Goal: Information Seeking & Learning: Learn about a topic

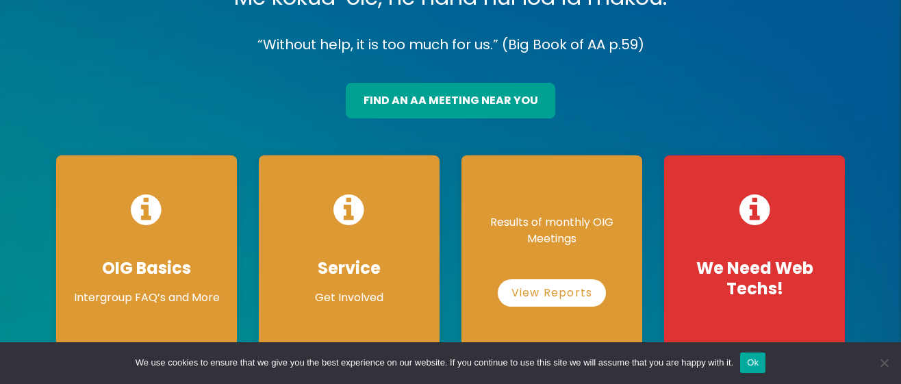
scroll to position [205, 0]
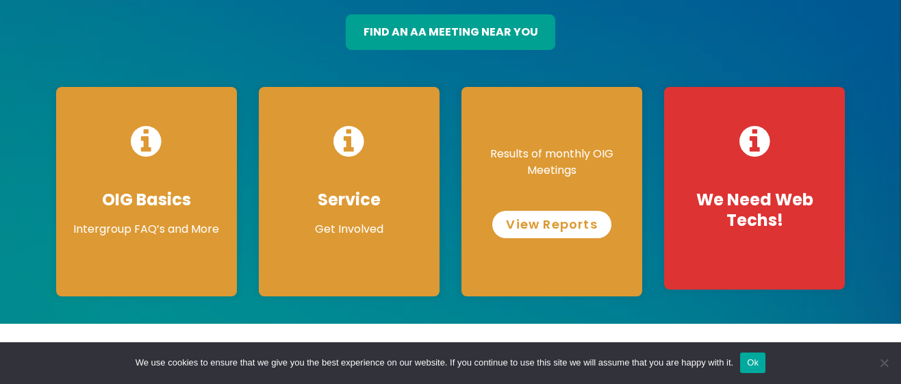
click at [552, 224] on link "View Reports" at bounding box center [551, 224] width 118 height 27
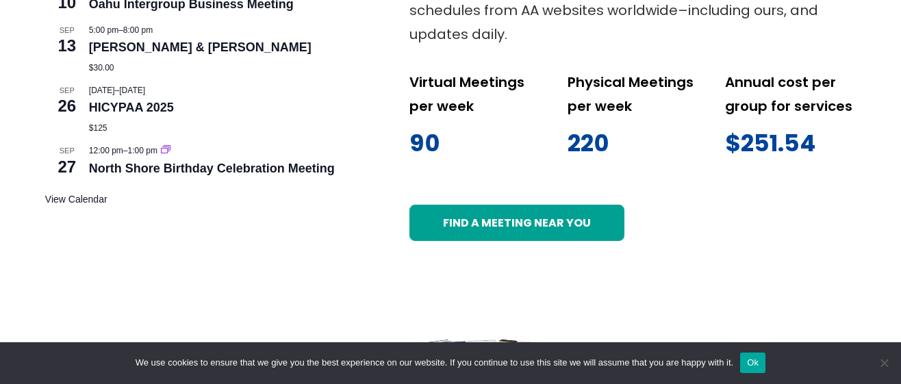
scroll to position [753, 0]
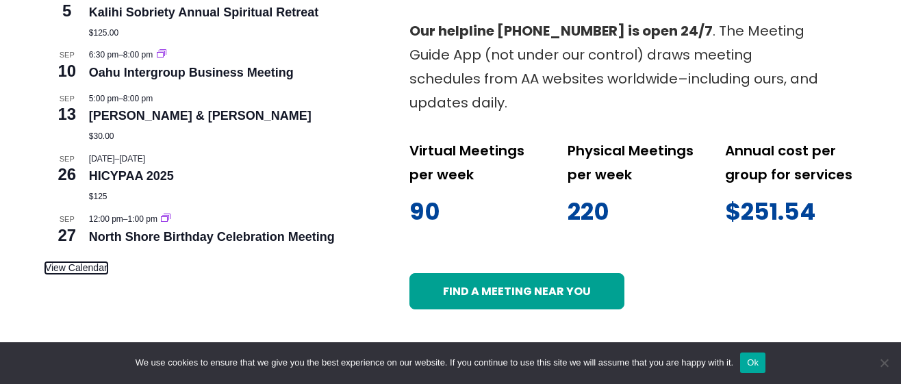
click at [88, 267] on link "View Calendar" at bounding box center [76, 268] width 62 height 12
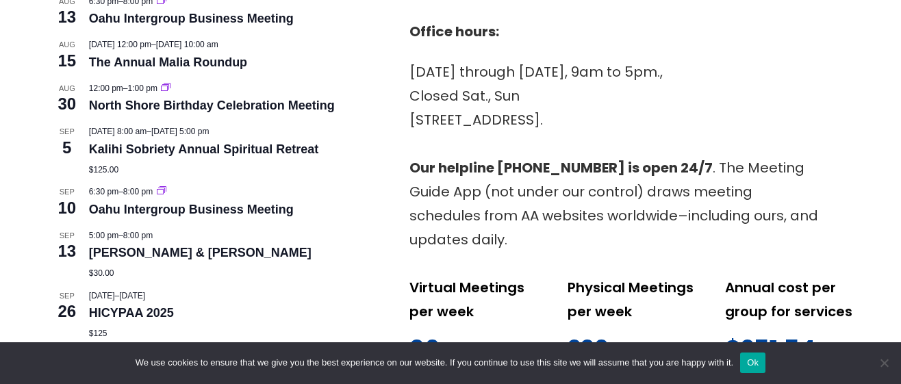
scroll to position [548, 0]
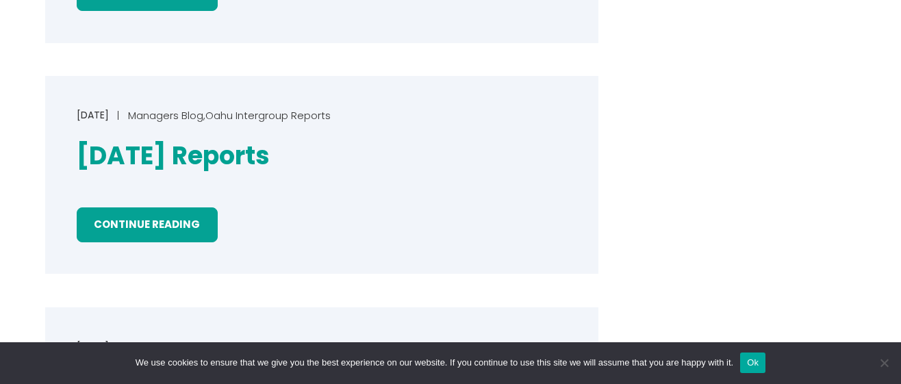
scroll to position [616, 0]
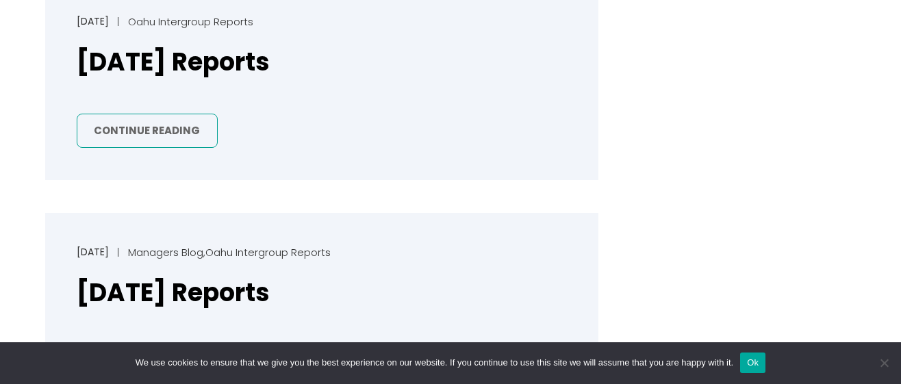
click at [151, 128] on link "Continue Reading" at bounding box center [147, 131] width 141 height 35
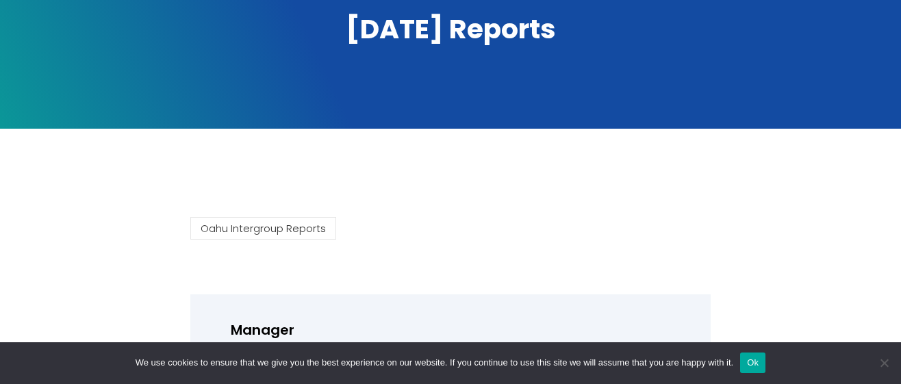
scroll to position [274, 0]
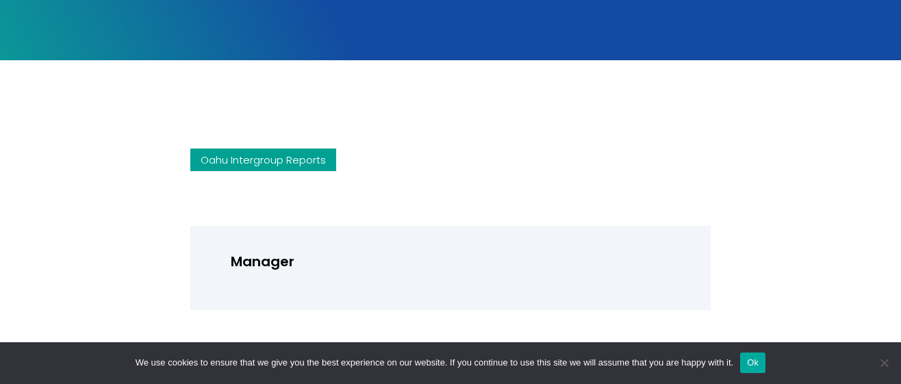
click at [292, 160] on link "Oahu Intergroup Reports" at bounding box center [263, 160] width 146 height 23
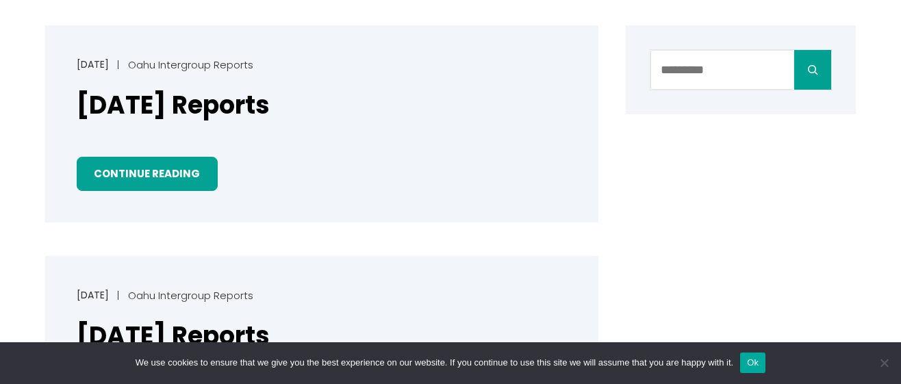
scroll to position [548, 0]
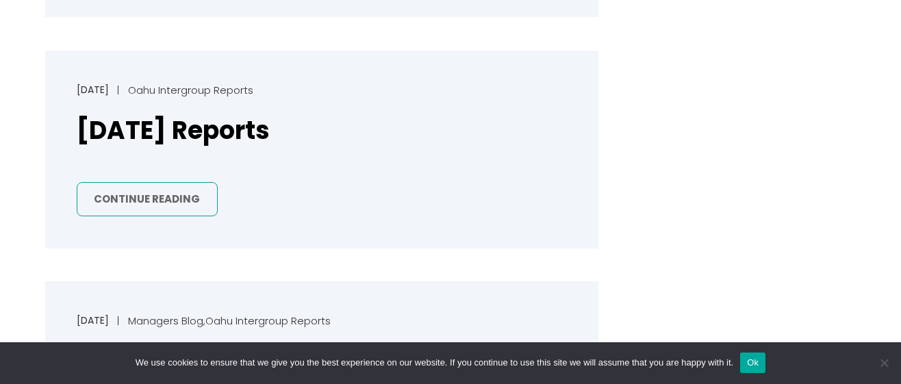
click at [105, 196] on link "Continue Reading" at bounding box center [147, 199] width 141 height 35
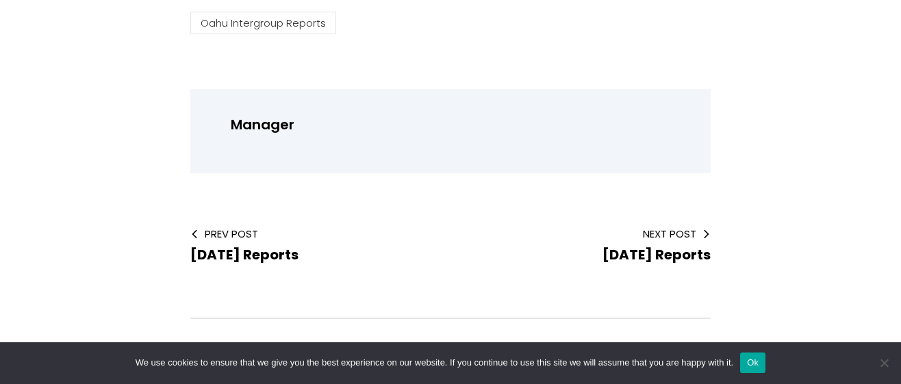
scroll to position [274, 0]
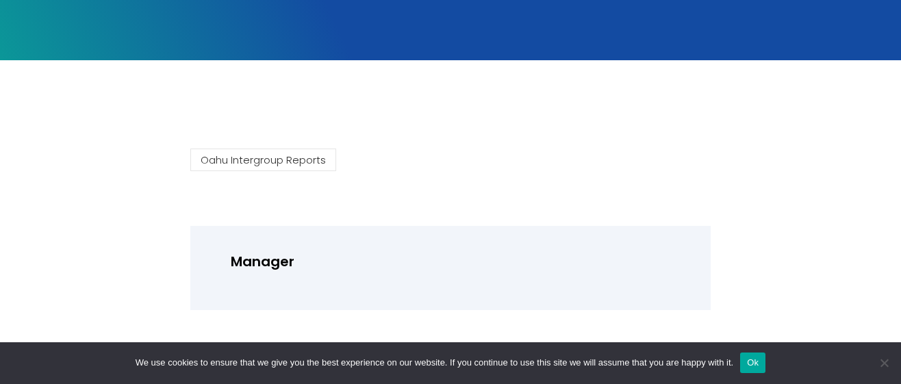
click at [641, 255] on p "Manager" at bounding box center [459, 262] width 456 height 24
click at [475, 266] on p "Manager" at bounding box center [459, 262] width 456 height 24
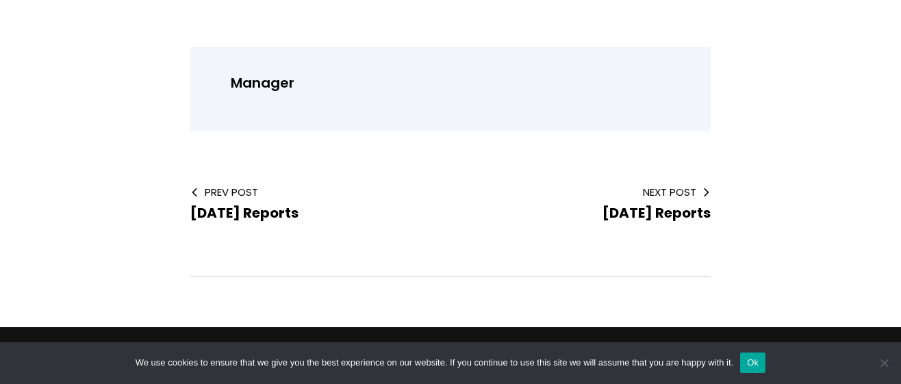
scroll to position [521, 0]
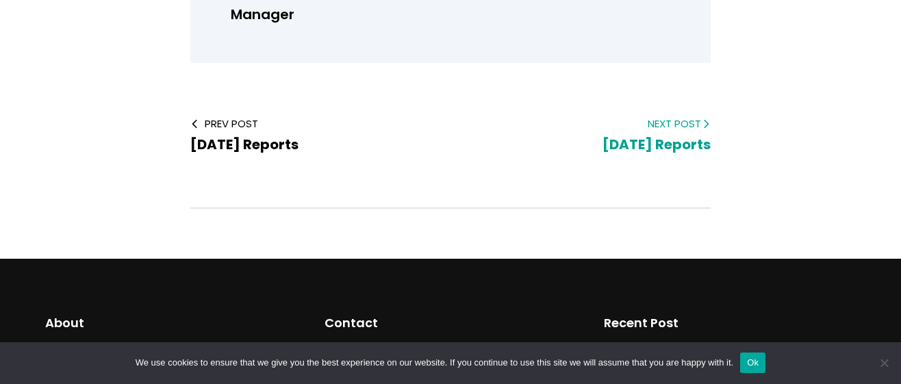
click at [653, 141] on span "[DATE] Reports" at bounding box center [656, 144] width 108 height 19
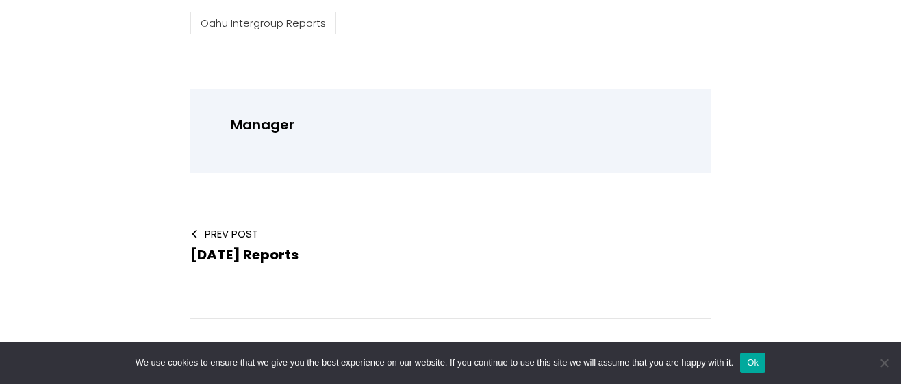
scroll to position [479, 0]
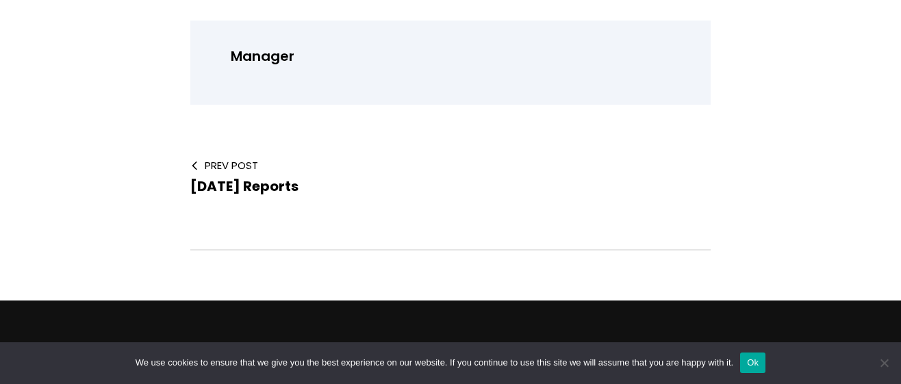
click at [203, 174] on div "Prev Post July 2025 Reports" at bounding box center [309, 177] width 238 height 38
click at [222, 168] on span "Prev Post" at bounding box center [309, 165] width 238 height 14
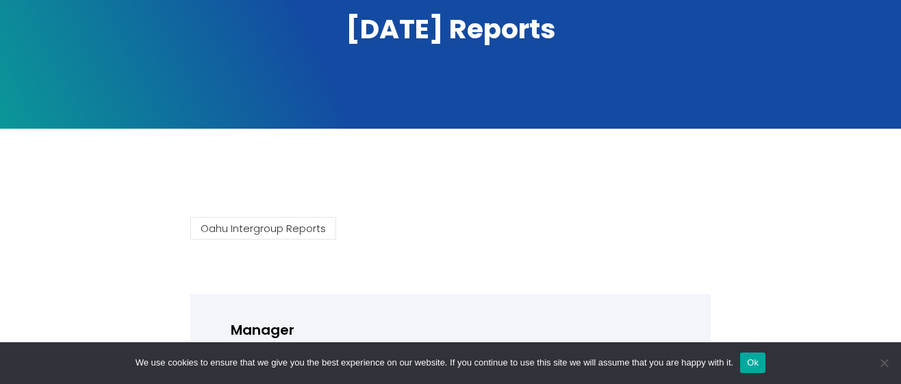
scroll to position [411, 0]
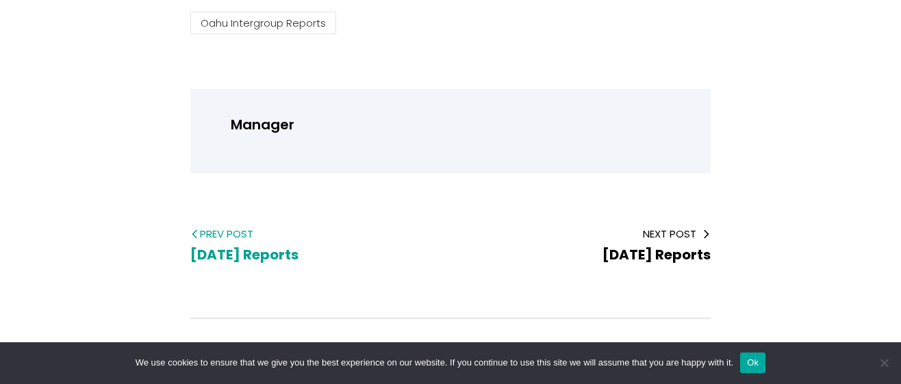
click at [235, 253] on span "[DATE] Reports" at bounding box center [244, 254] width 108 height 19
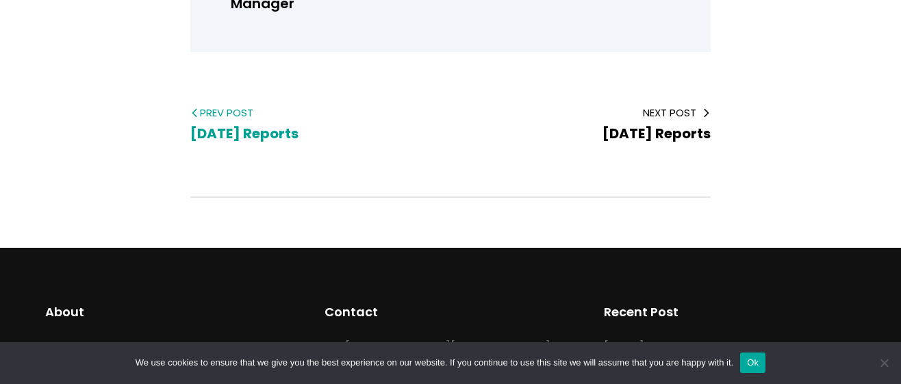
scroll to position [548, 0]
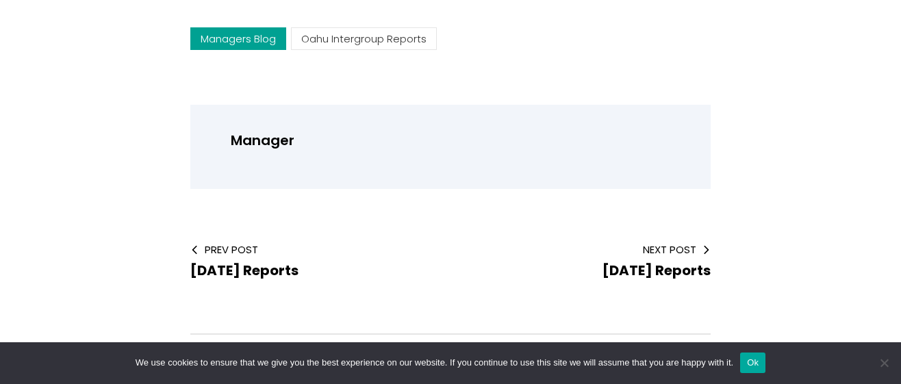
click at [242, 42] on link "Managers Blog" at bounding box center [238, 38] width 96 height 23
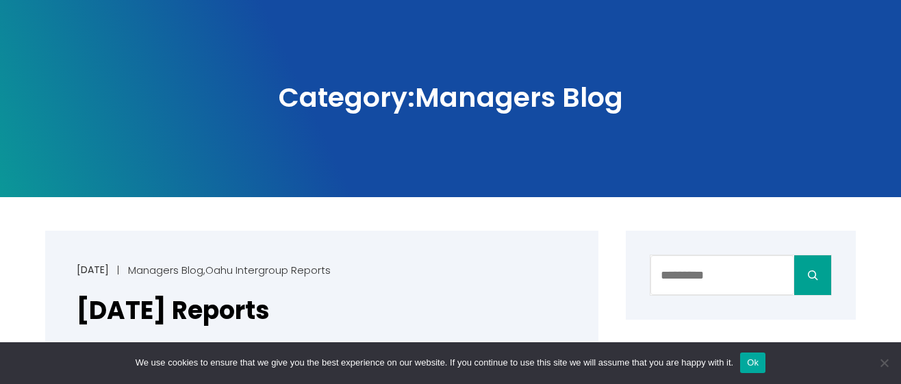
scroll to position [274, 0]
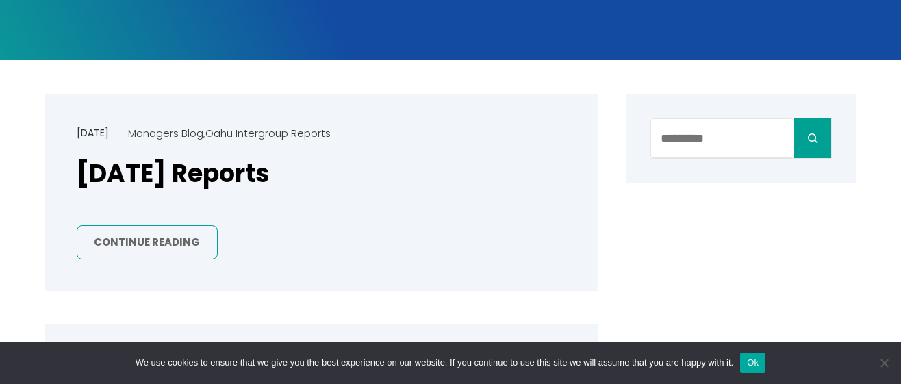
click at [186, 248] on link "Continue Reading" at bounding box center [147, 242] width 141 height 35
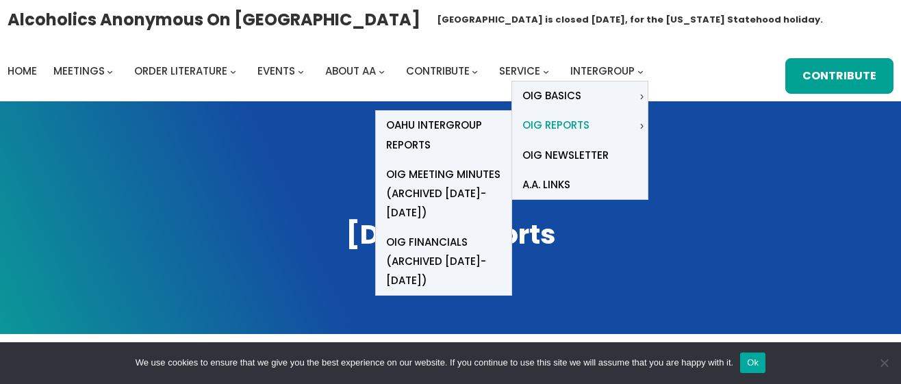
click at [577, 127] on span "OIG Reports" at bounding box center [555, 125] width 67 height 19
click at [415, 129] on span "Oahu Intergroup Reports" at bounding box center [443, 135] width 115 height 38
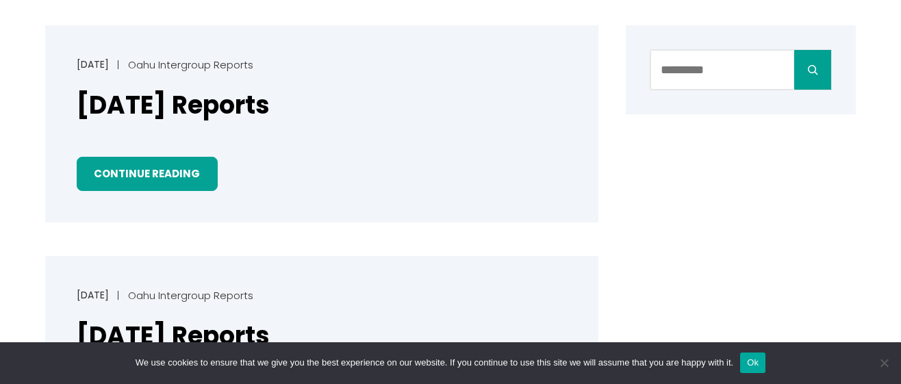
scroll to position [479, 0]
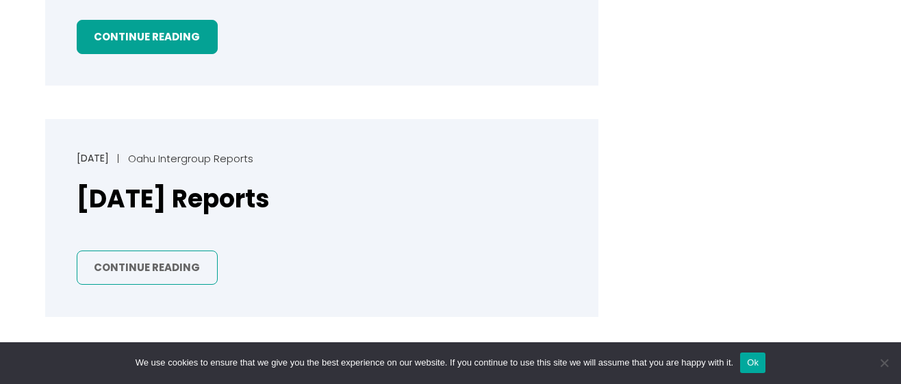
click at [125, 264] on link "Continue Reading" at bounding box center [147, 268] width 141 height 35
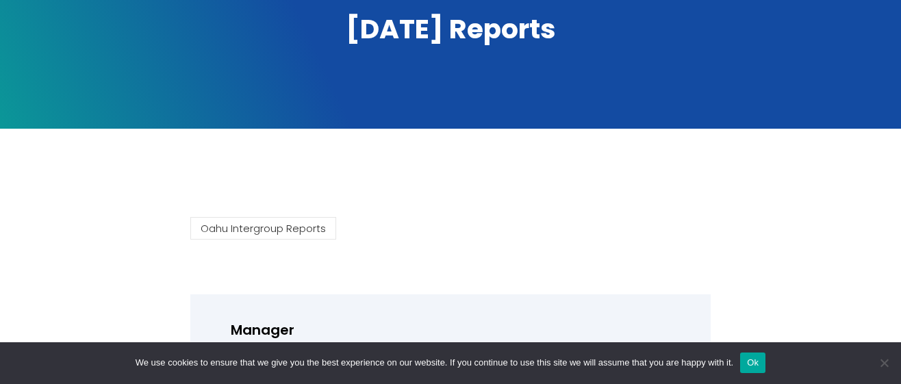
scroll to position [342, 0]
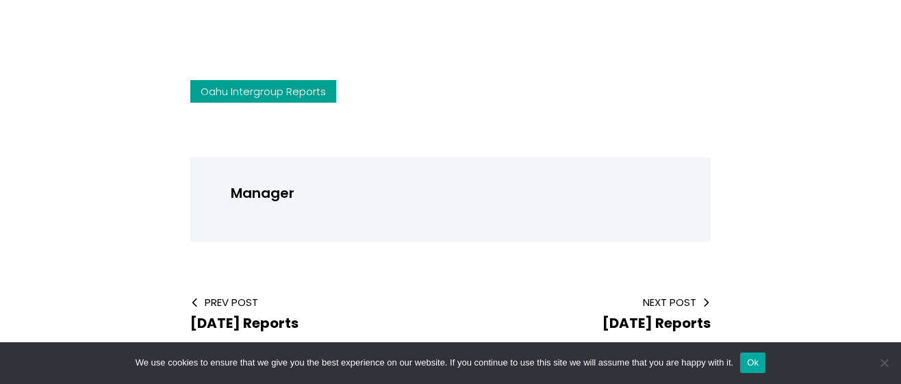
click at [240, 97] on link "Oahu Intergroup Reports" at bounding box center [263, 91] width 146 height 23
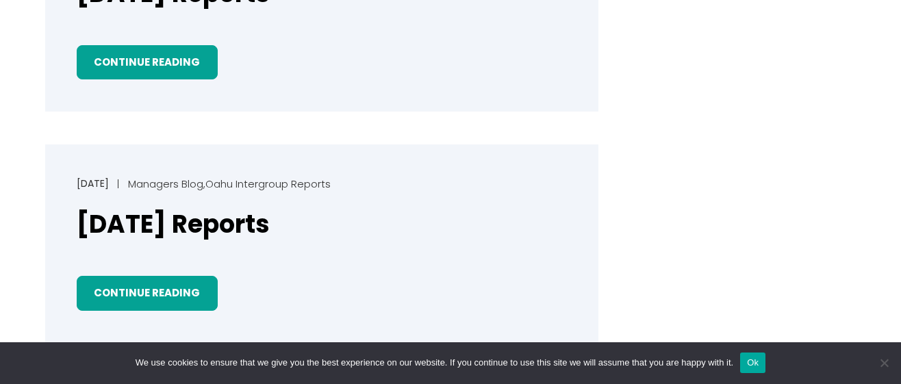
scroll to position [753, 0]
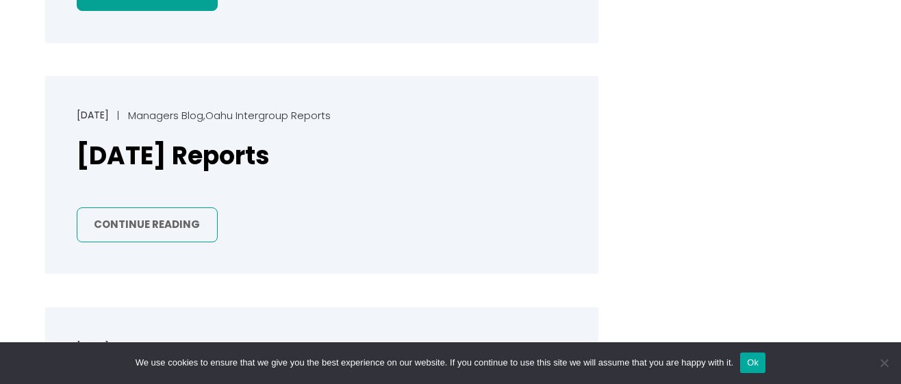
click at [152, 222] on link "Continue Reading" at bounding box center [147, 224] width 141 height 35
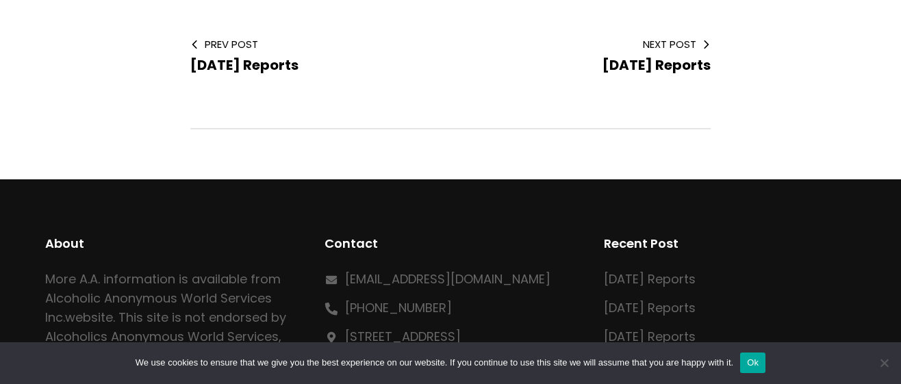
scroll to position [685, 0]
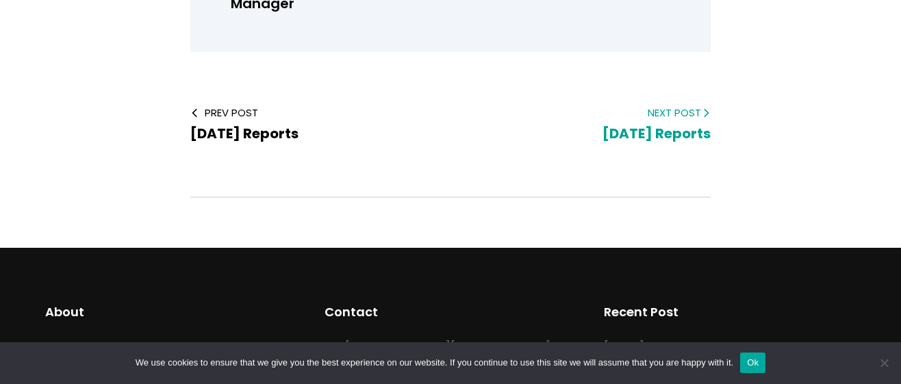
click at [666, 112] on span "Next Post" at bounding box center [591, 112] width 238 height 14
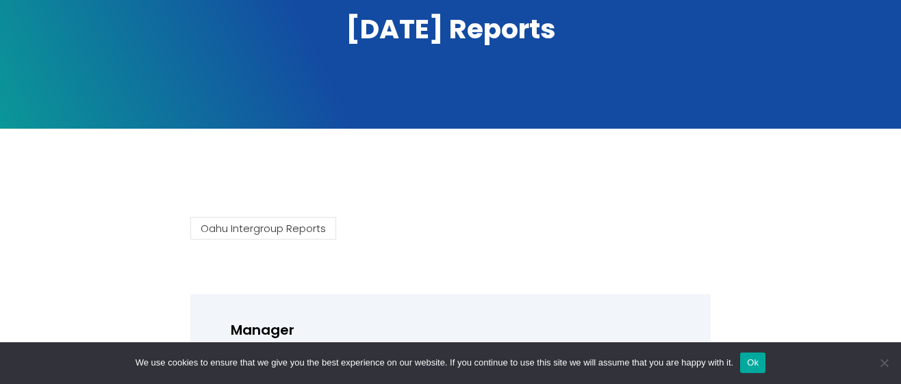
scroll to position [411, 0]
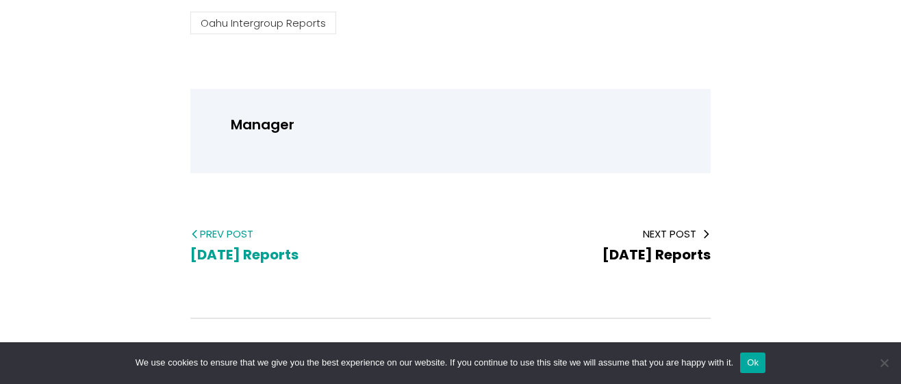
click at [220, 249] on span "June 2025 Reports" at bounding box center [244, 254] width 108 height 19
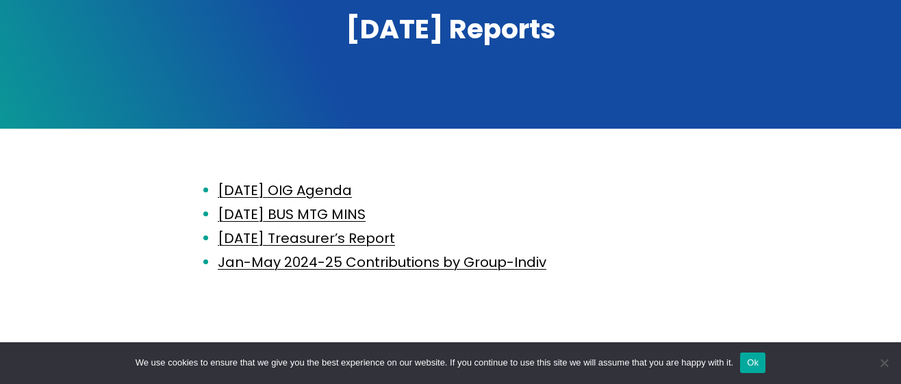
scroll to position [274, 0]
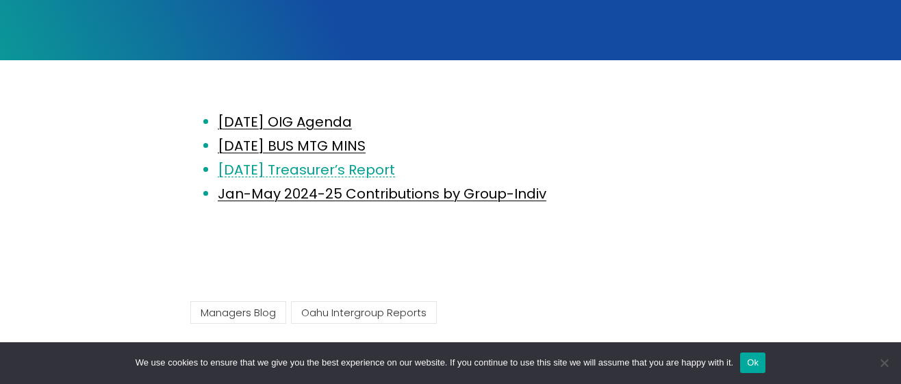
click at [291, 172] on link "June 2025 Treasurer’s Report" at bounding box center [306, 169] width 177 height 19
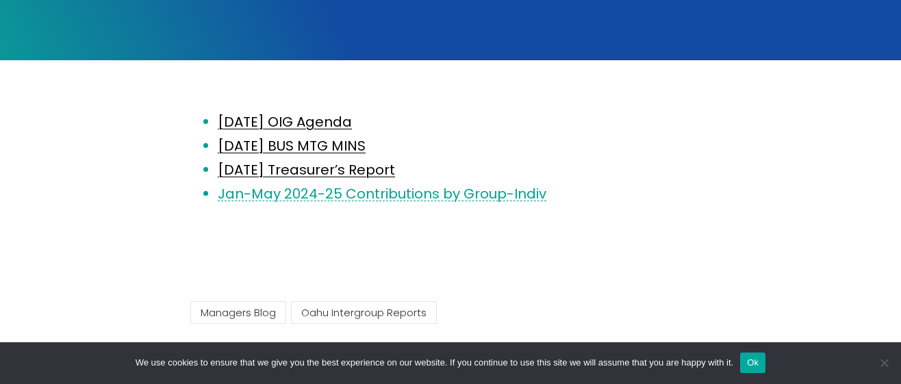
click at [314, 198] on link "Jan-May 2024-25 Contributions by Group-Indiv" at bounding box center [382, 193] width 329 height 19
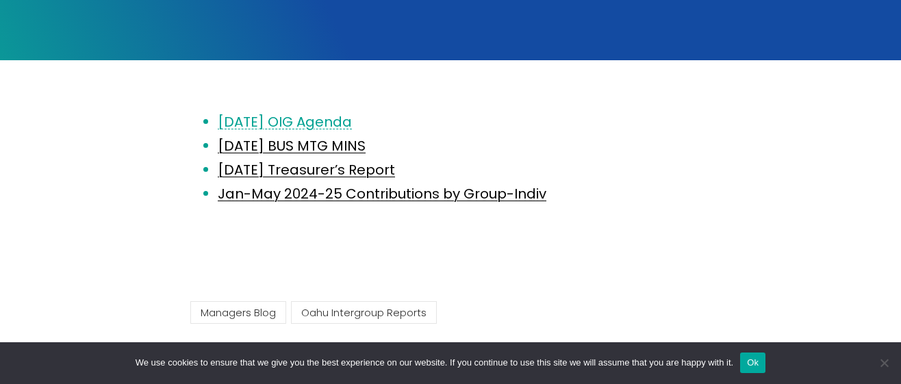
click at [290, 116] on link "June 11 OIG Agenda" at bounding box center [285, 121] width 134 height 19
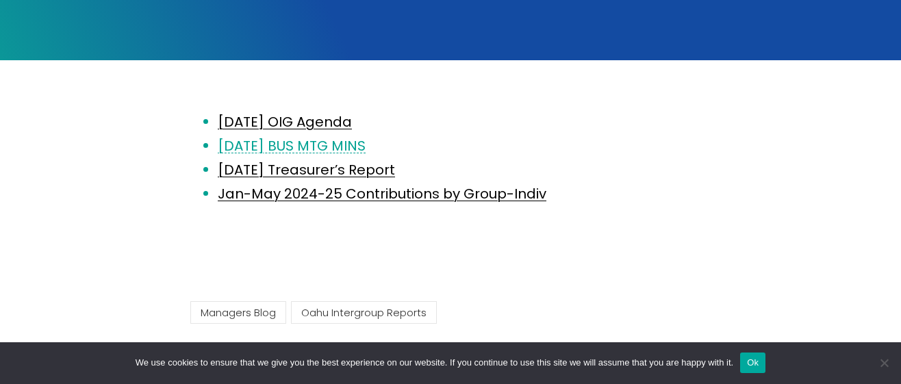
click at [300, 147] on link "2025.05.14 BUS MTG MINS" at bounding box center [292, 145] width 148 height 19
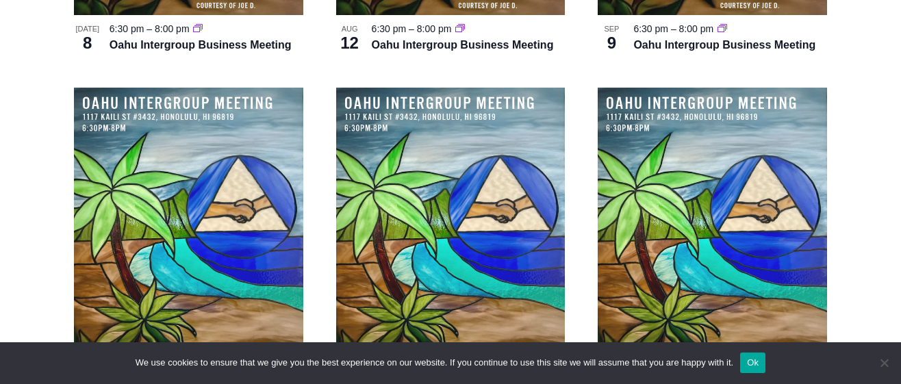
scroll to position [3833, 0]
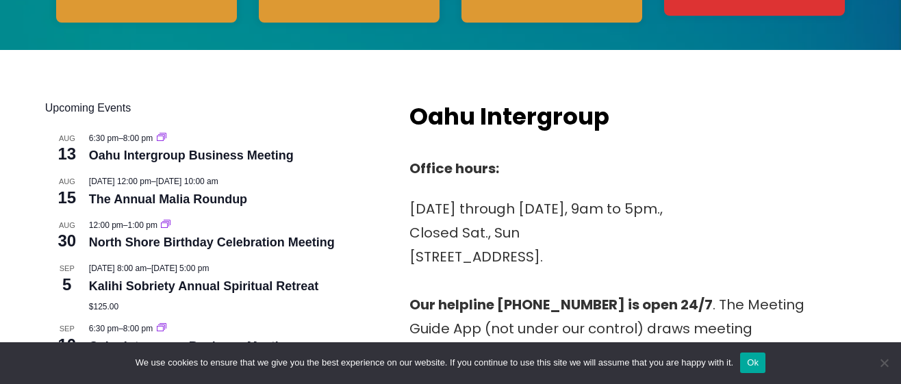
scroll to position [548, 0]
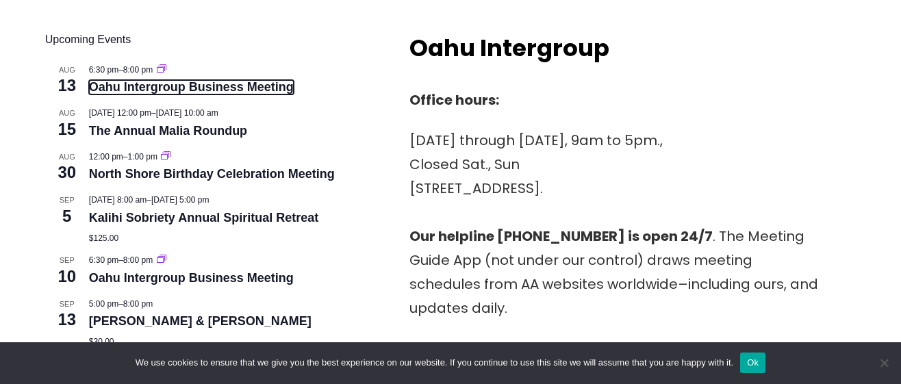
click at [135, 90] on link "Oahu Intergroup Business Meeting" at bounding box center [191, 87] width 205 height 14
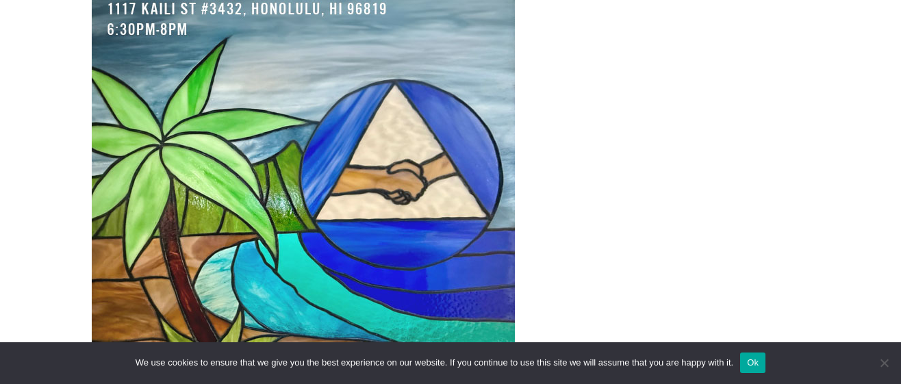
scroll to position [479, 0]
